Goal: Task Accomplishment & Management: Manage account settings

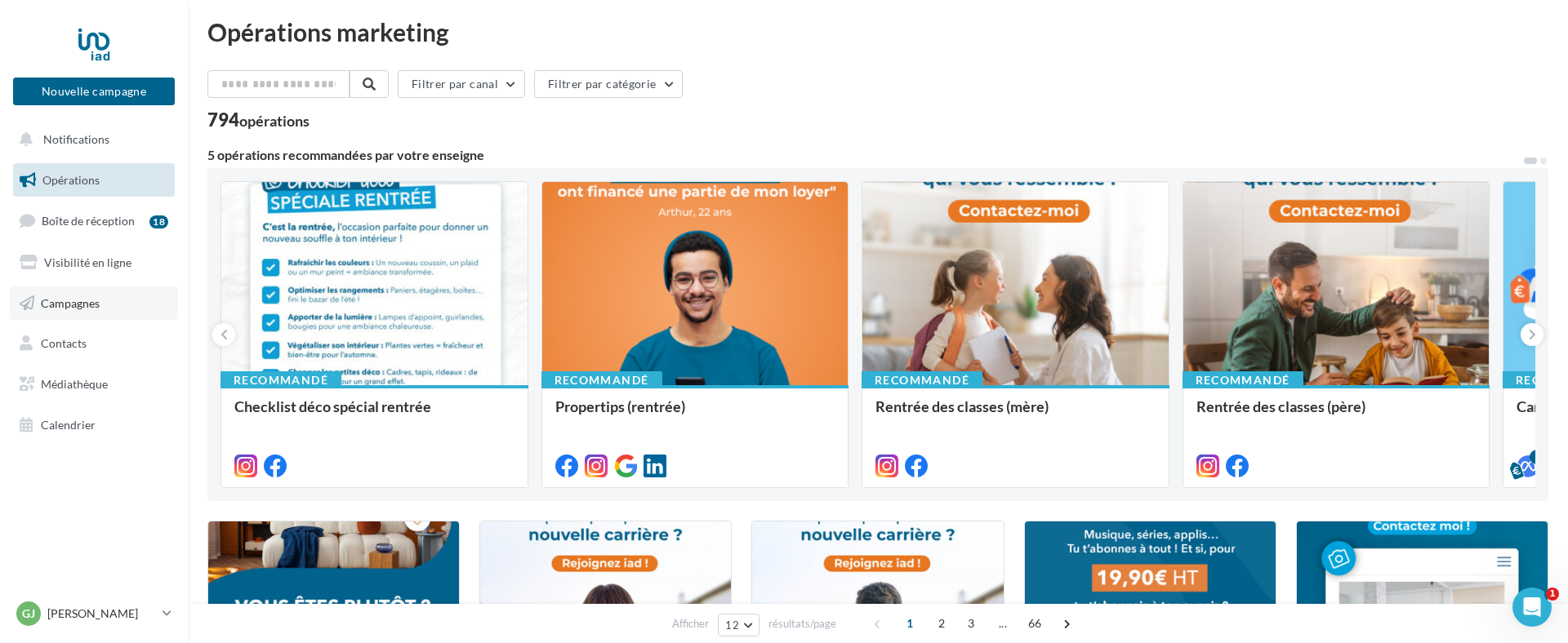
scroll to position [2, 0]
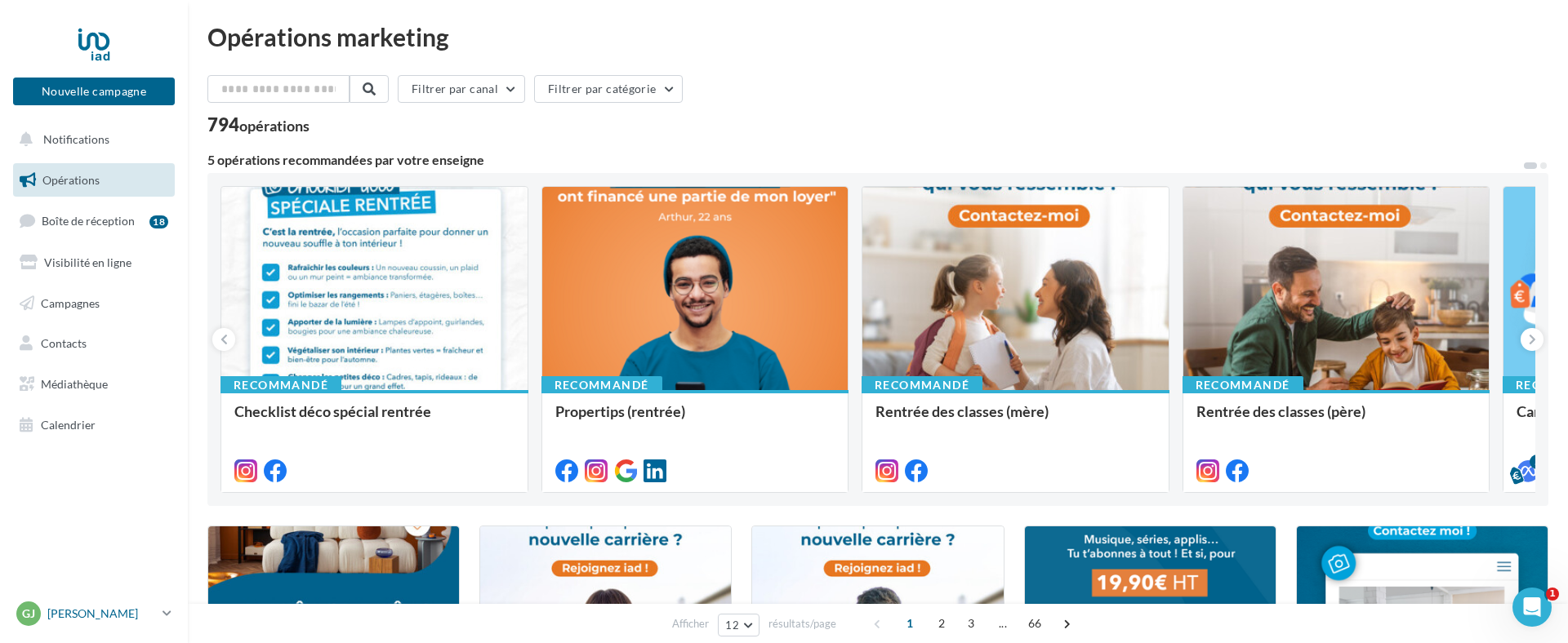
click at [112, 610] on p "[PERSON_NAME]" at bounding box center [102, 614] width 109 height 17
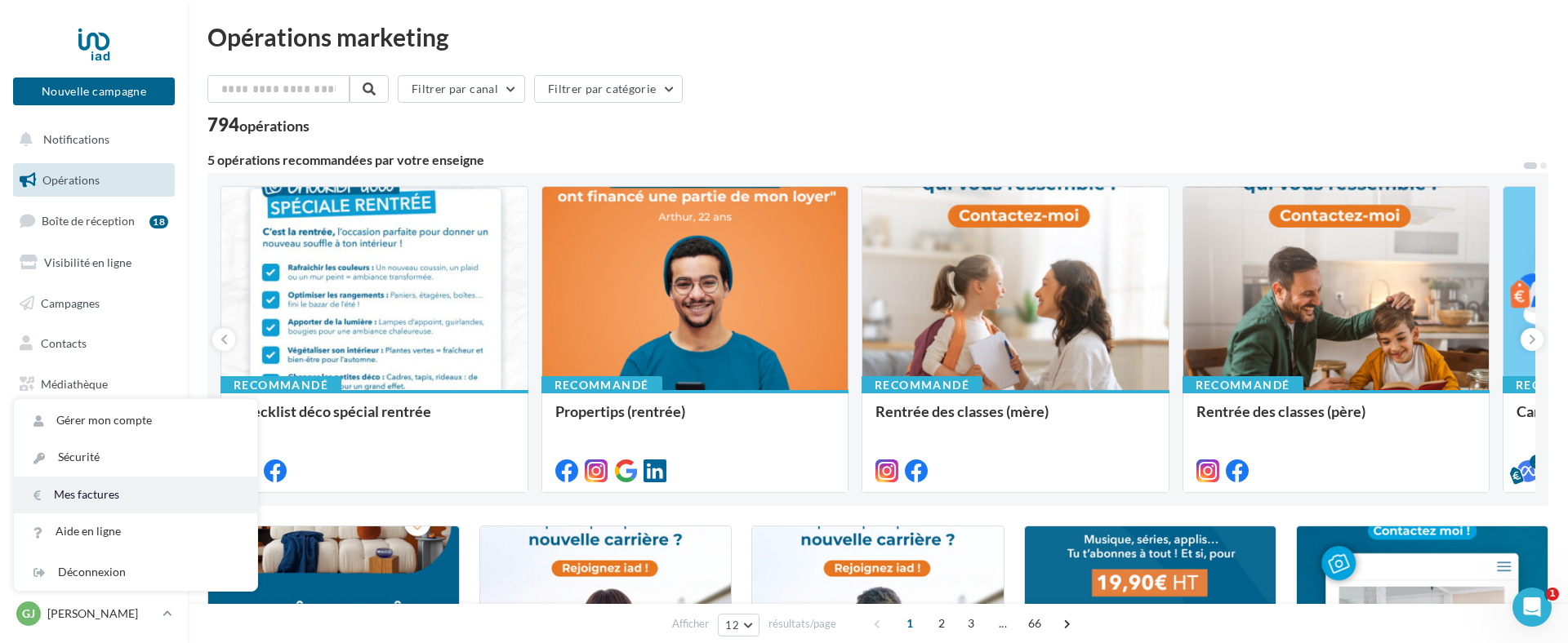
click at [148, 494] on link "Mes factures" at bounding box center [136, 495] width 243 height 37
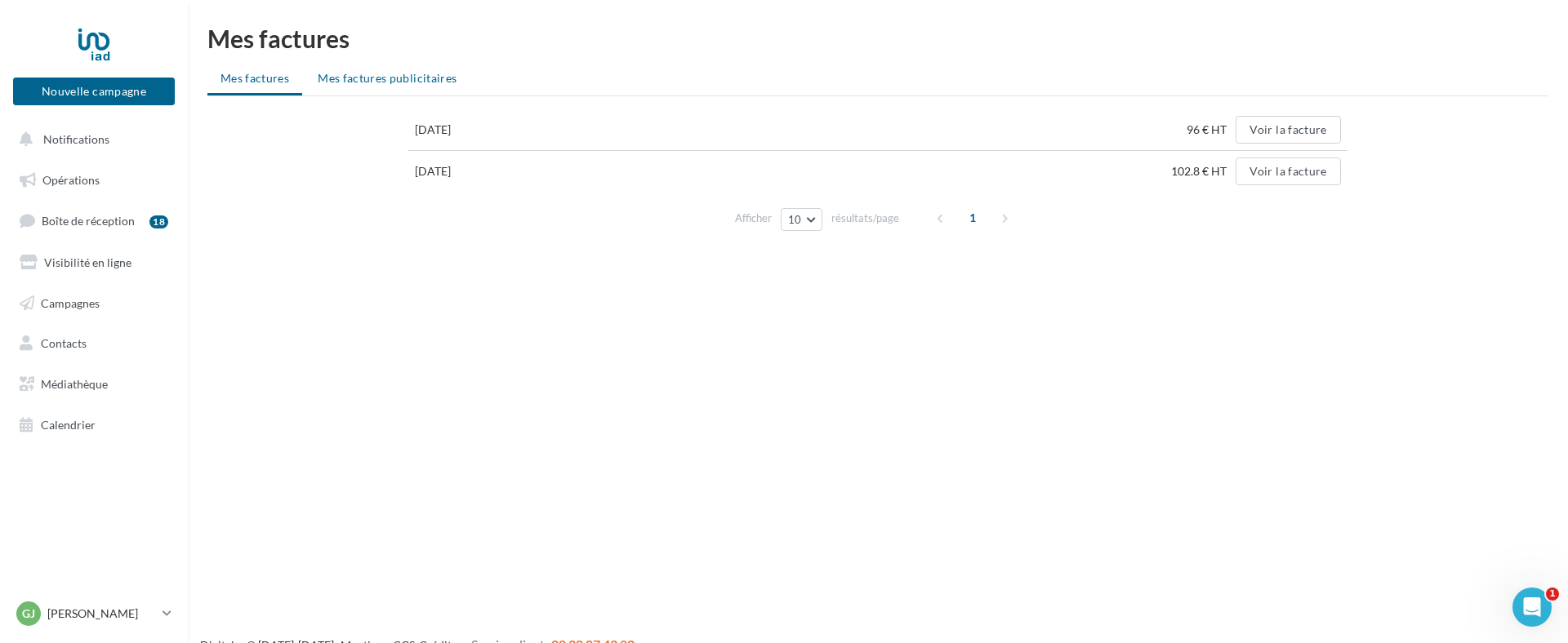
click at [378, 82] on span "Mes factures publicitaires" at bounding box center [387, 77] width 139 height 14
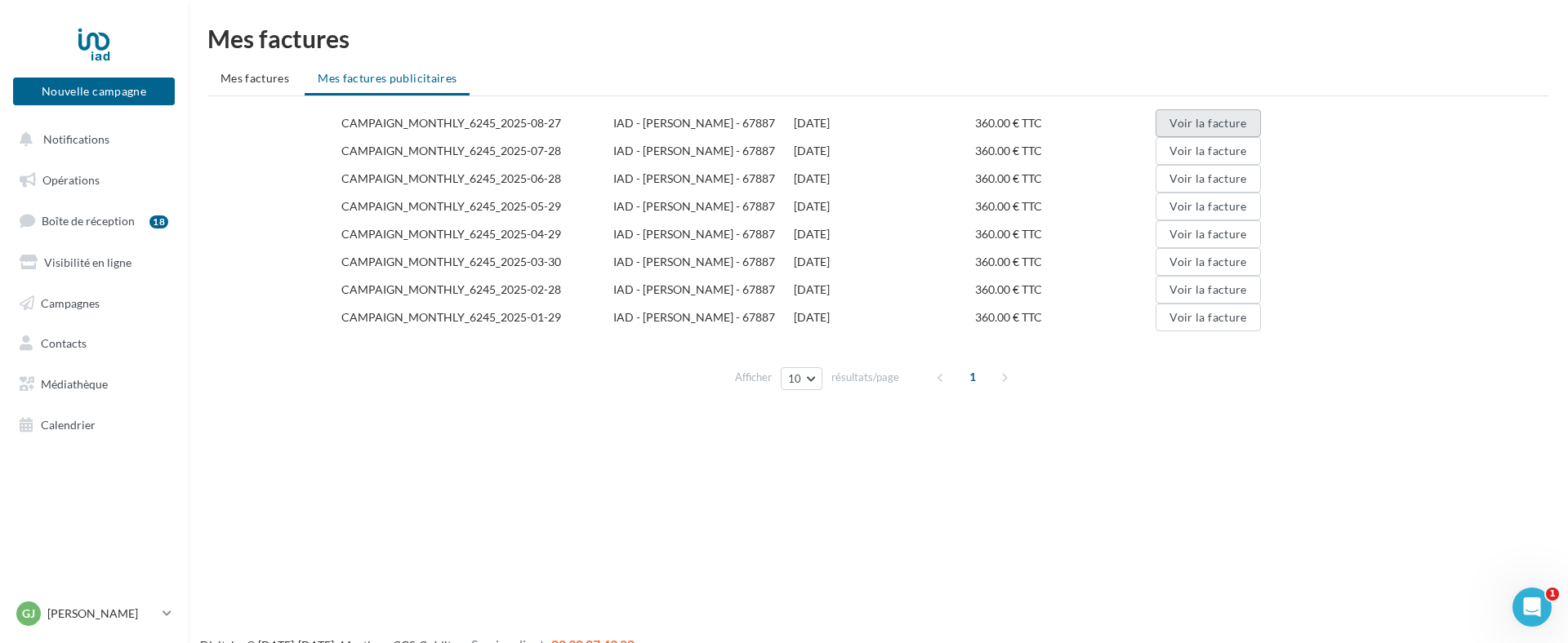
click at [1223, 123] on button "Voir la facture" at bounding box center [1208, 123] width 105 height 27
